Goal: Information Seeking & Learning: Learn about a topic

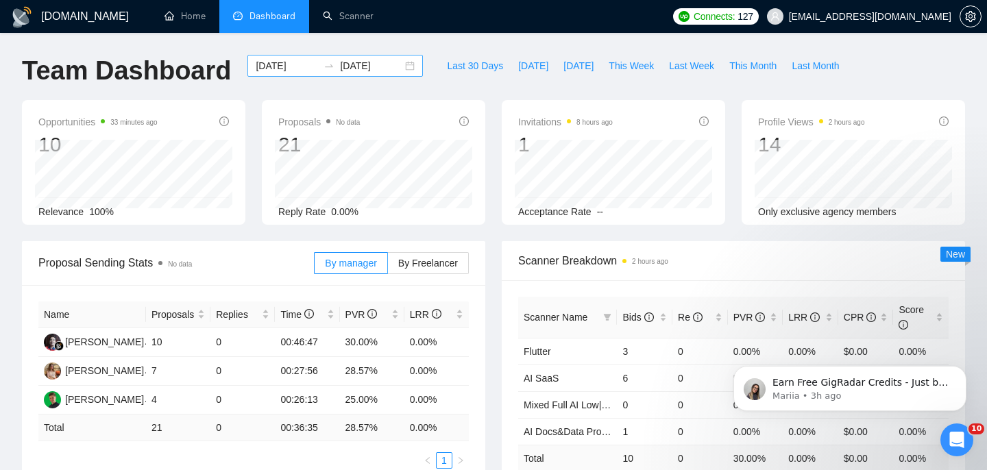
click at [396, 64] on div "[DATE] [DATE]" at bounding box center [334, 66] width 175 height 22
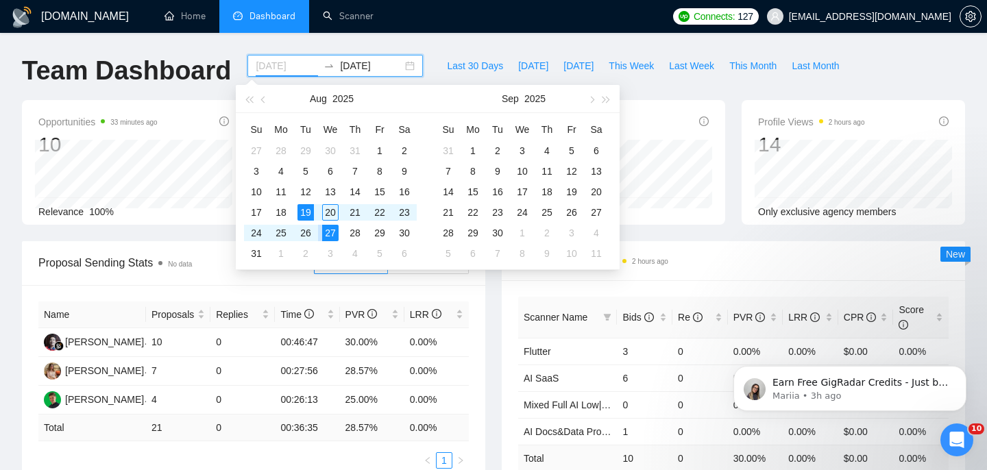
type input "[DATE]"
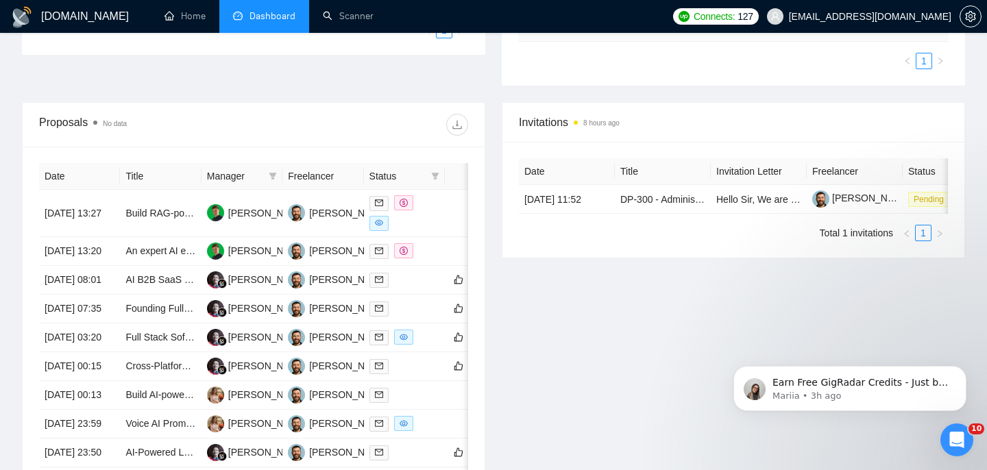
scroll to position [436, 0]
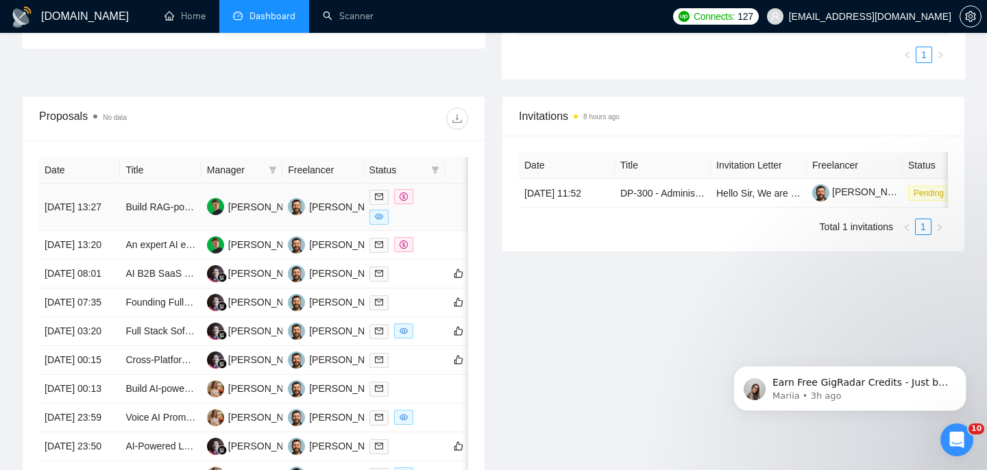
click at [128, 213] on td "Build RAG-powered keyword mapping assistant in n8n (LLM + vector database)" at bounding box center [160, 207] width 81 height 47
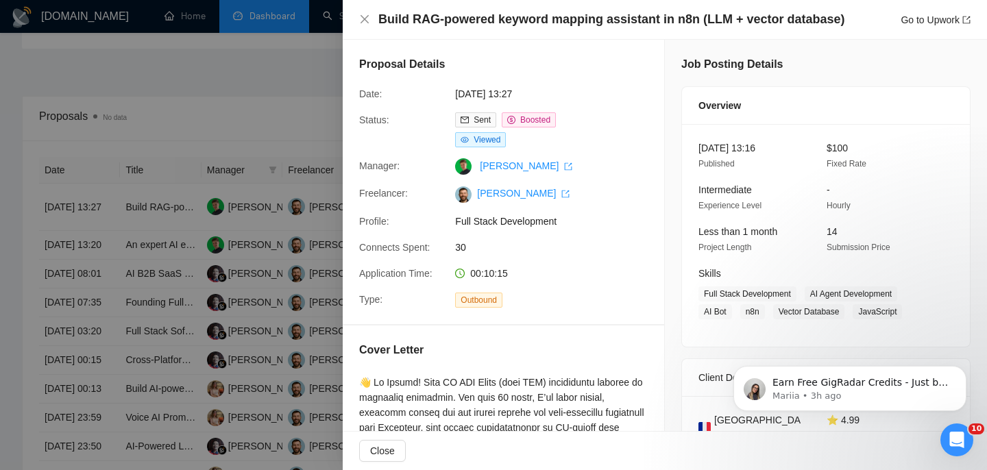
click at [495, 16] on h4 "Build RAG-powered keyword mapping assistant in n8n (LLM + vector database)" at bounding box center [611, 19] width 467 height 17
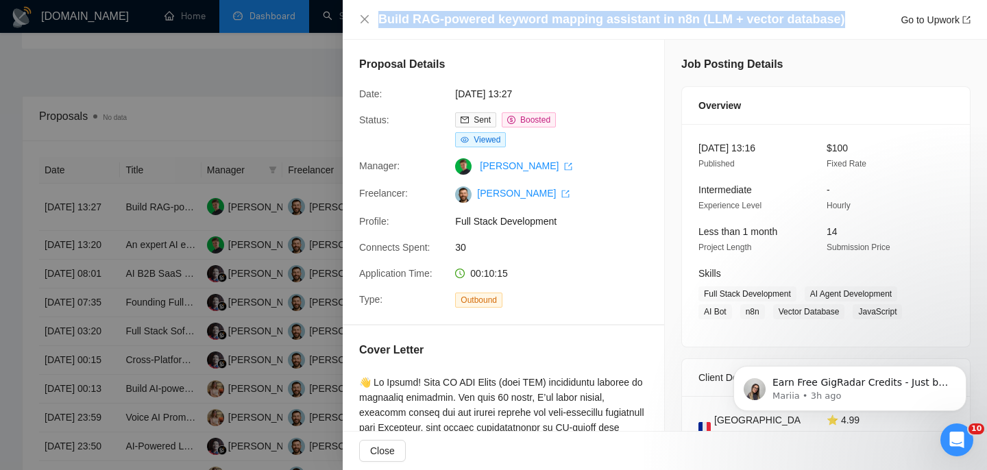
click at [495, 16] on h4 "Build RAG-powered keyword mapping assistant in n8n (LLM + vector database)" at bounding box center [611, 19] width 467 height 17
click at [495, 17] on h4 "Build RAG-powered keyword mapping assistant in n8n (LLM + vector database)" at bounding box center [611, 19] width 467 height 17
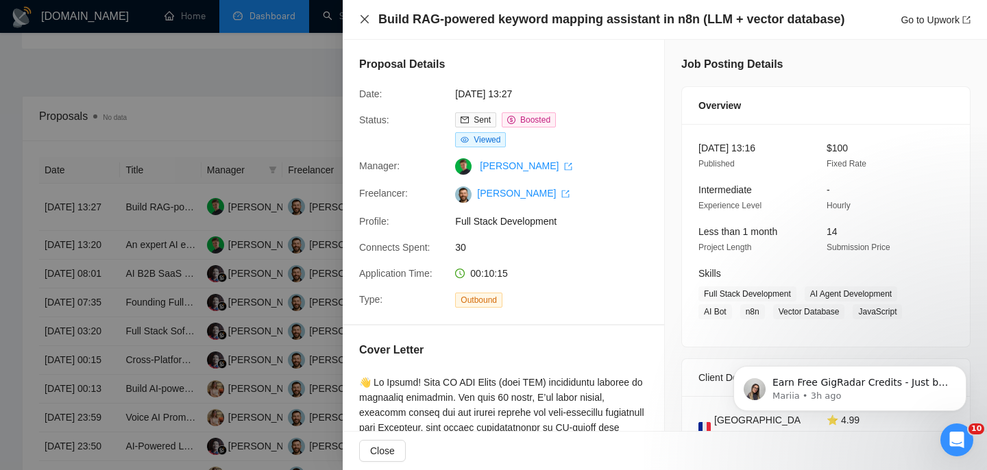
click at [369, 22] on icon "close" at bounding box center [364, 19] width 11 height 11
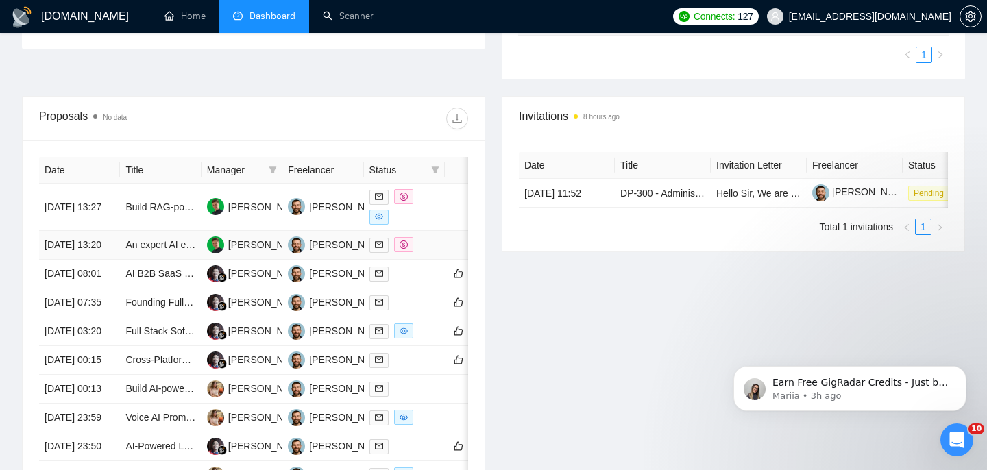
click at [114, 253] on td "[DATE] 13:20" at bounding box center [79, 245] width 81 height 29
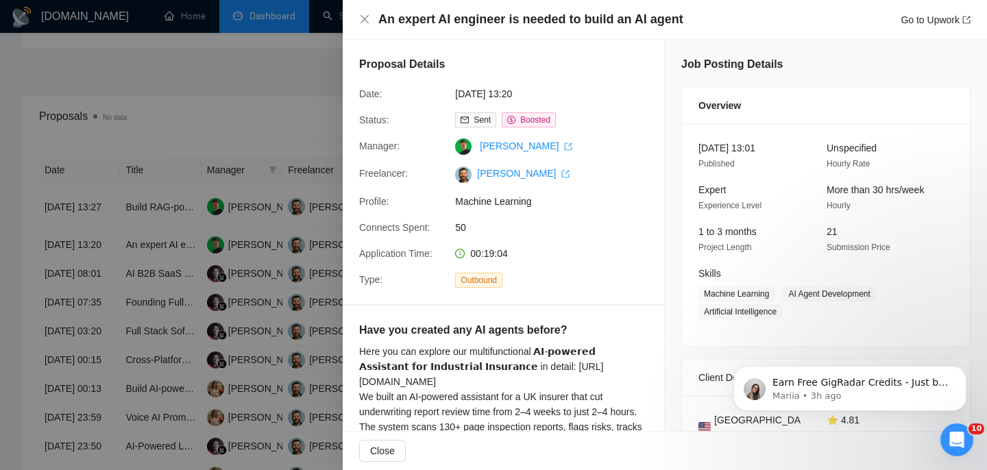
click at [401, 22] on h4 "An expert AI engineer is needed to build an AI agent" at bounding box center [530, 19] width 305 height 17
click at [364, 24] on icon "close" at bounding box center [364, 19] width 11 height 11
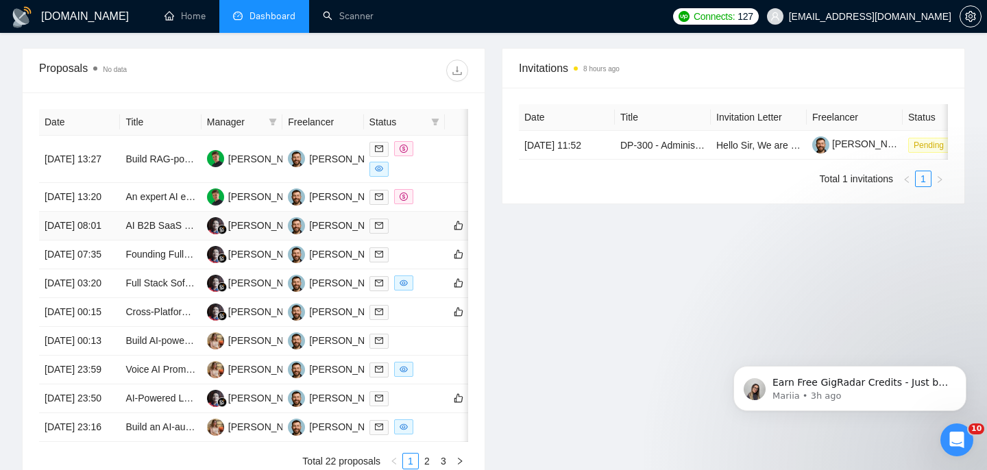
scroll to position [487, 0]
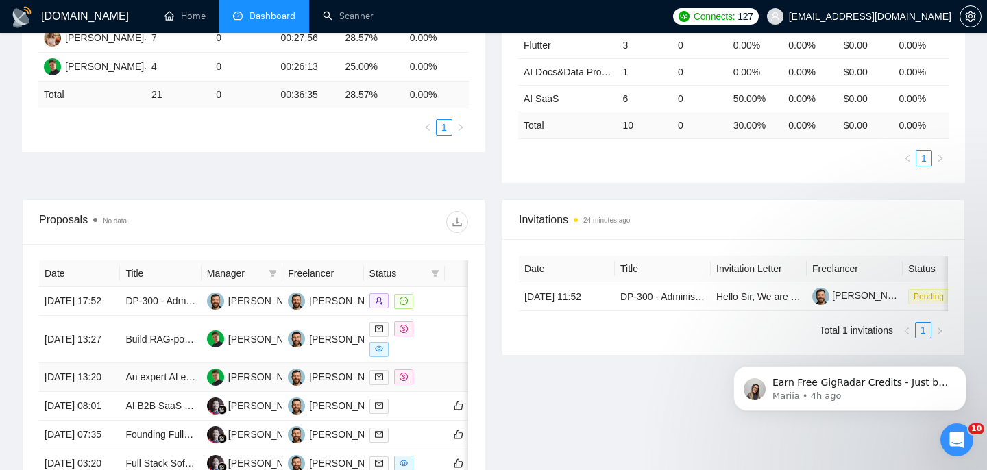
scroll to position [338, 0]
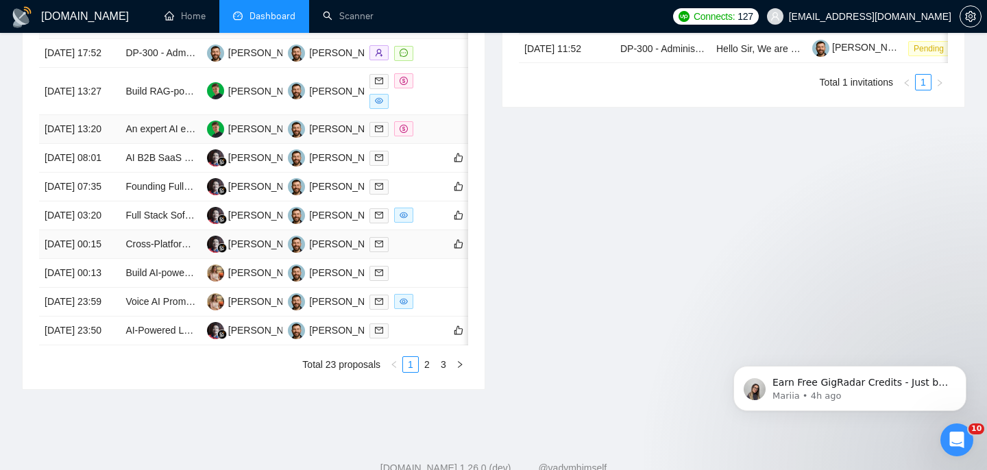
scroll to position [576, 0]
